Goal: Task Accomplishment & Management: Manage account settings

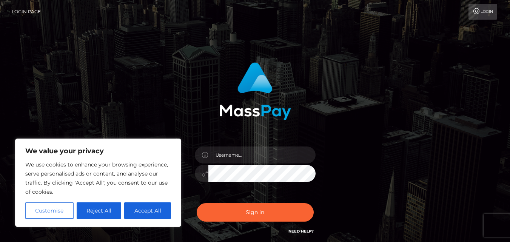
click at [43, 212] on button "Customise" at bounding box center [49, 210] width 48 height 17
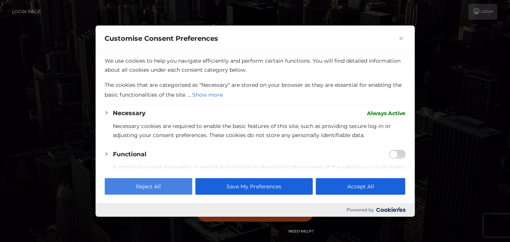
click at [154, 193] on button "Reject All" at bounding box center [147, 186] width 87 height 17
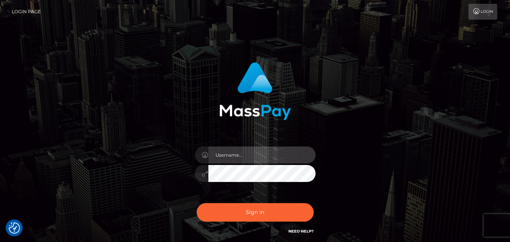
click at [235, 155] on input "text" at bounding box center [261, 154] width 107 height 17
type input "[EMAIL_ADDRESS][DOMAIN_NAME]"
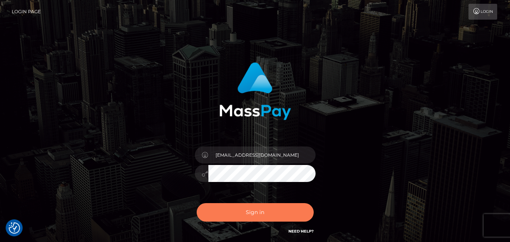
click at [260, 209] on button "Sign in" at bounding box center [254, 212] width 117 height 18
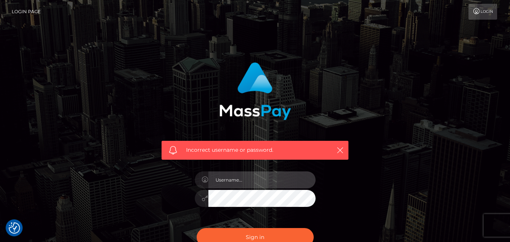
click at [266, 183] on input "text" at bounding box center [261, 179] width 107 height 17
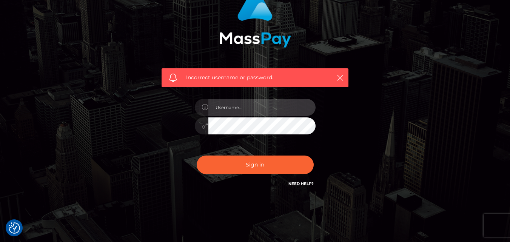
scroll to position [75, 0]
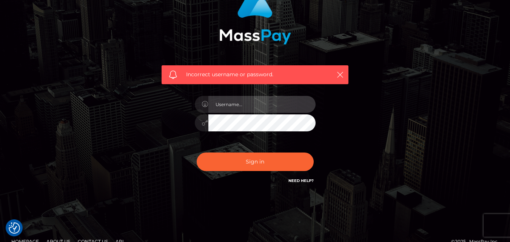
click at [281, 99] on input "text" at bounding box center [261, 104] width 107 height 17
click at [241, 106] on input "text" at bounding box center [261, 104] width 107 height 17
type input "[EMAIL_ADDRESS][DOMAIN_NAME]"
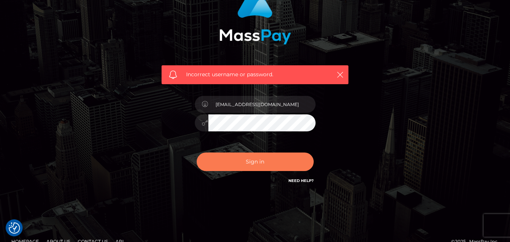
click at [245, 160] on button "Sign in" at bounding box center [254, 161] width 117 height 18
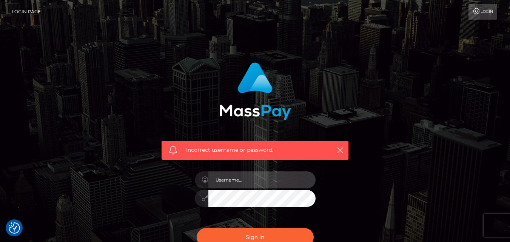
click at [258, 180] on input "text" at bounding box center [261, 179] width 107 height 17
type input "santoshpoojari1234@gmail.com"
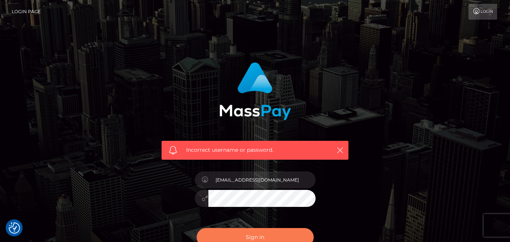
click at [240, 233] on button "Sign in" at bounding box center [254, 237] width 117 height 18
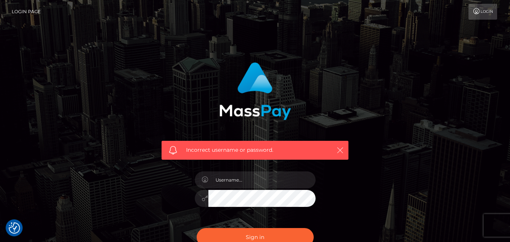
click at [340, 150] on icon "button" at bounding box center [340, 150] width 8 height 8
